Goal: Complete application form

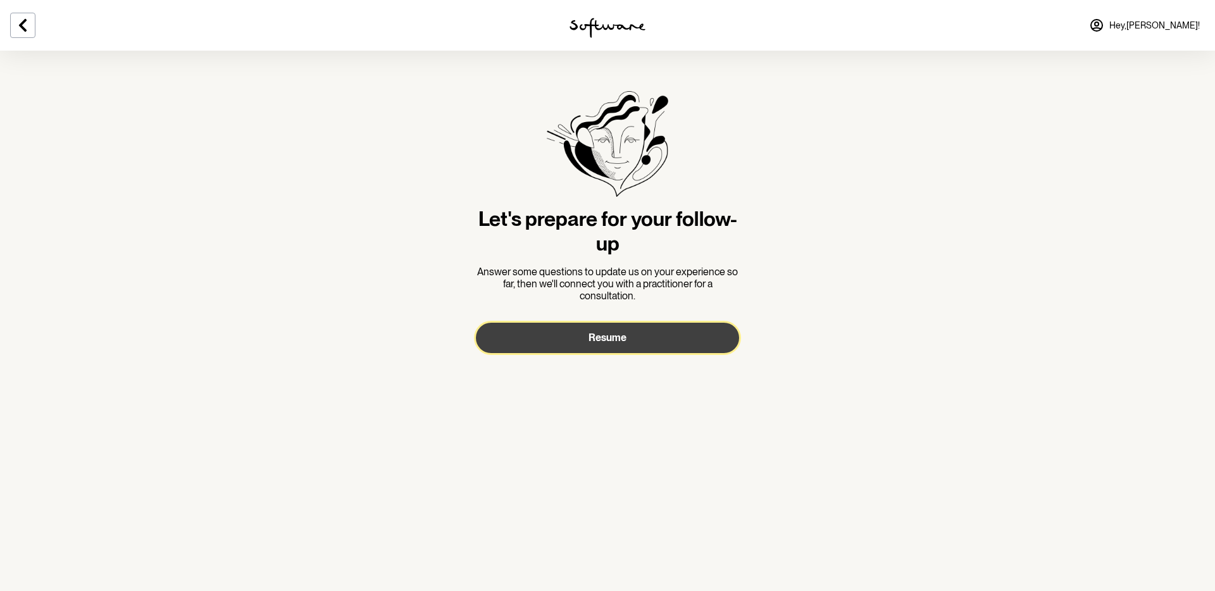
click at [562, 330] on button "Resume" at bounding box center [607, 338] width 263 height 30
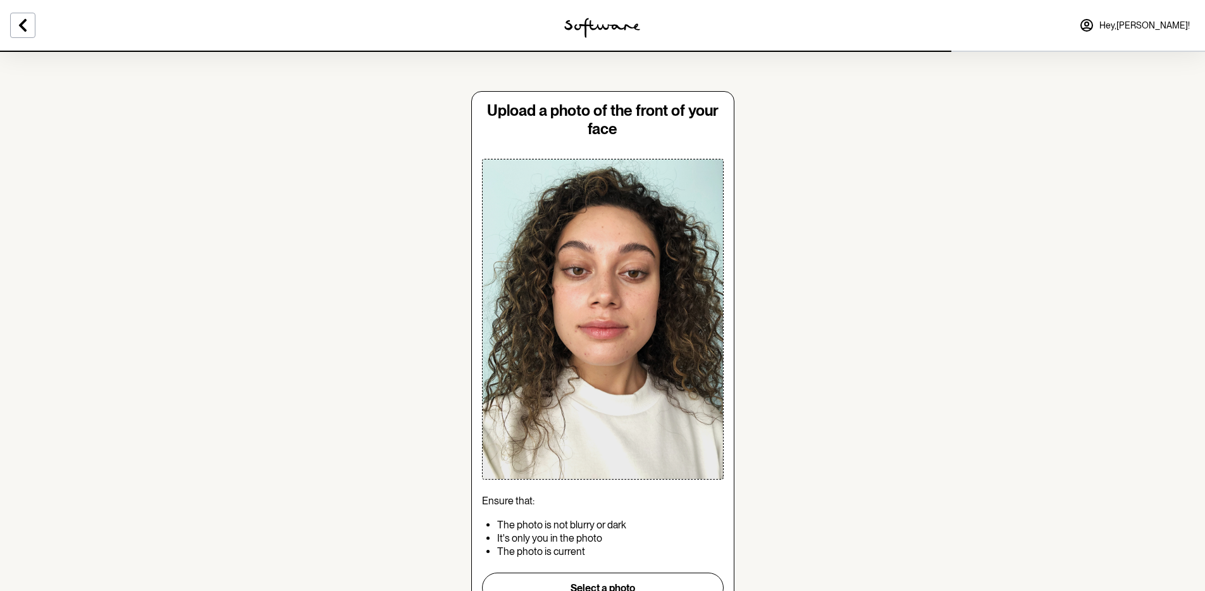
scroll to position [63, 0]
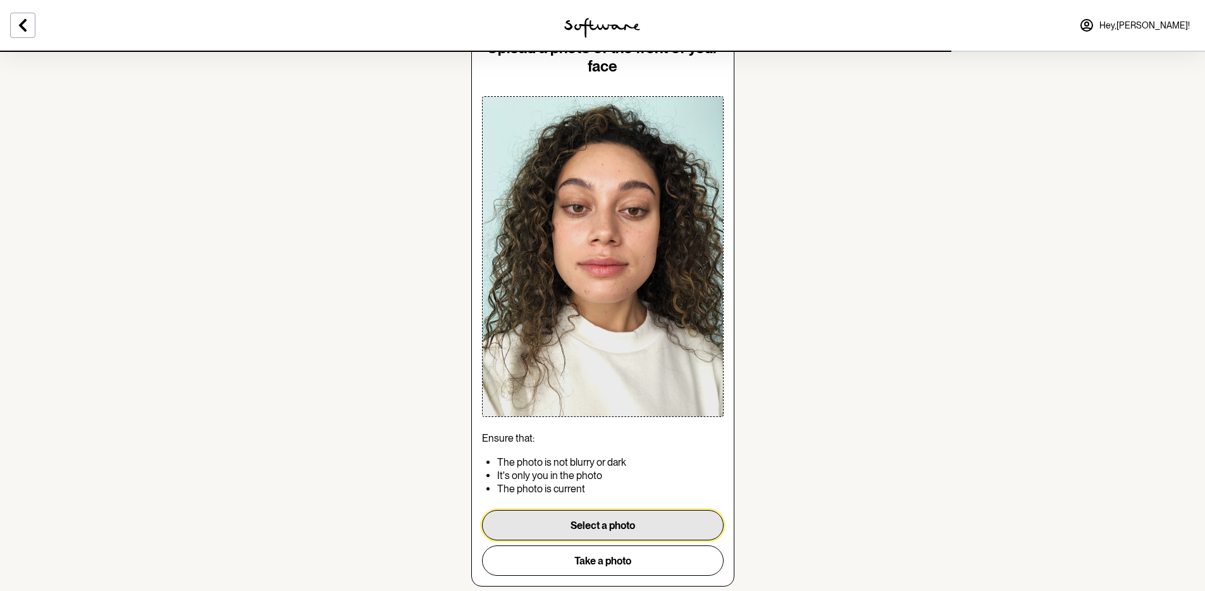
click at [619, 517] on button "Select a photo" at bounding box center [603, 525] width 242 height 30
